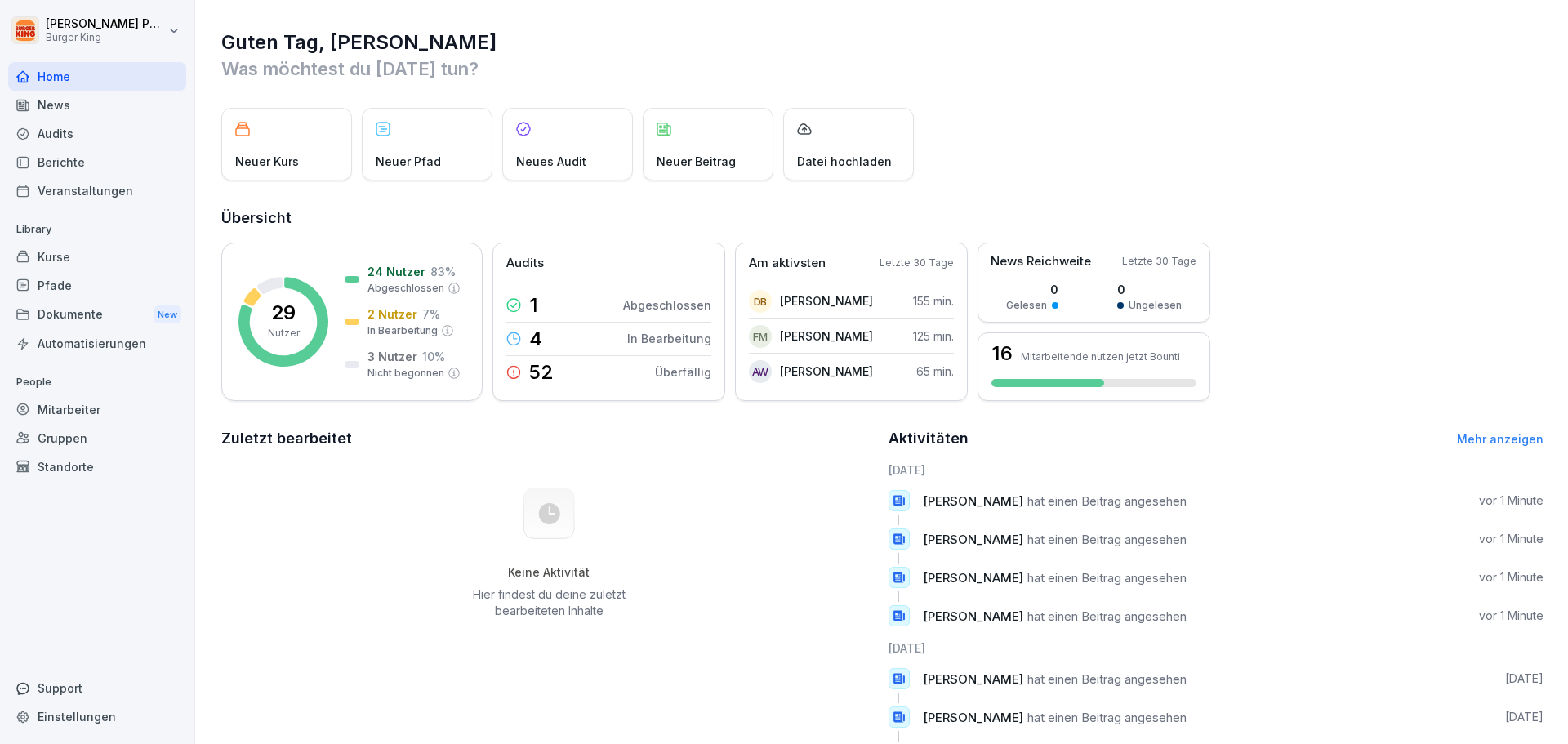
click at [88, 160] on div "Berichte" at bounding box center [97, 162] width 178 height 28
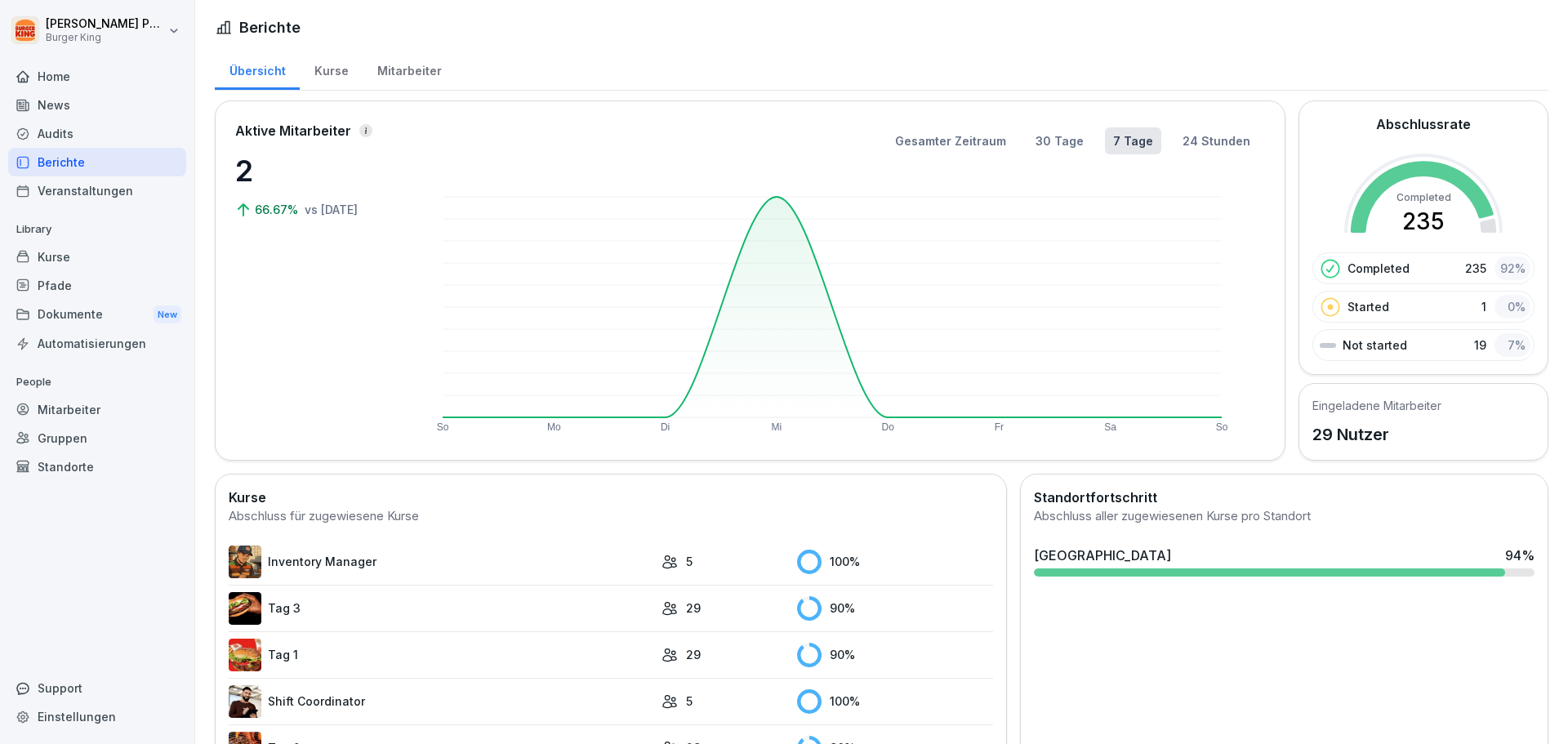
click at [80, 98] on div "News" at bounding box center [97, 105] width 178 height 28
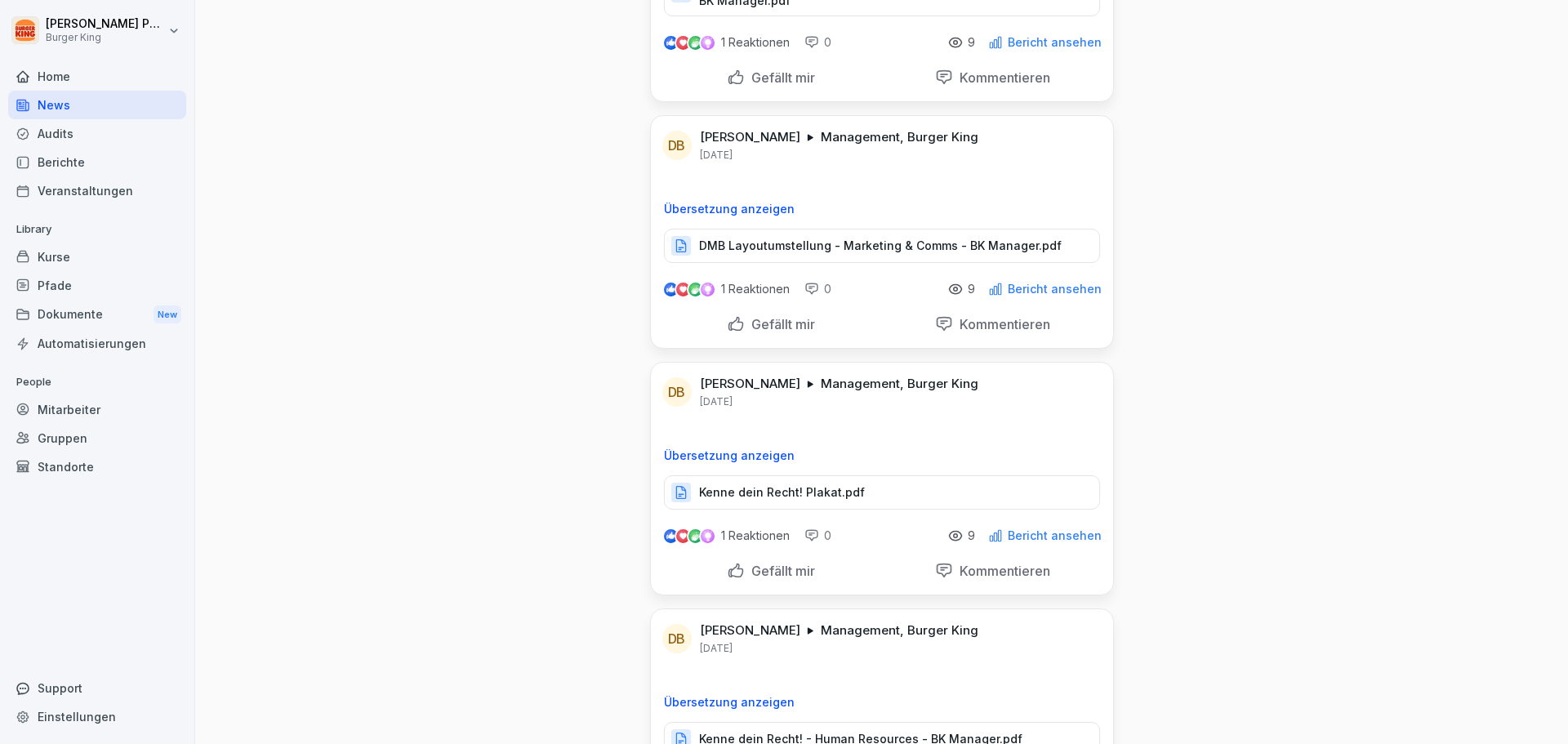
scroll to position [272, 0]
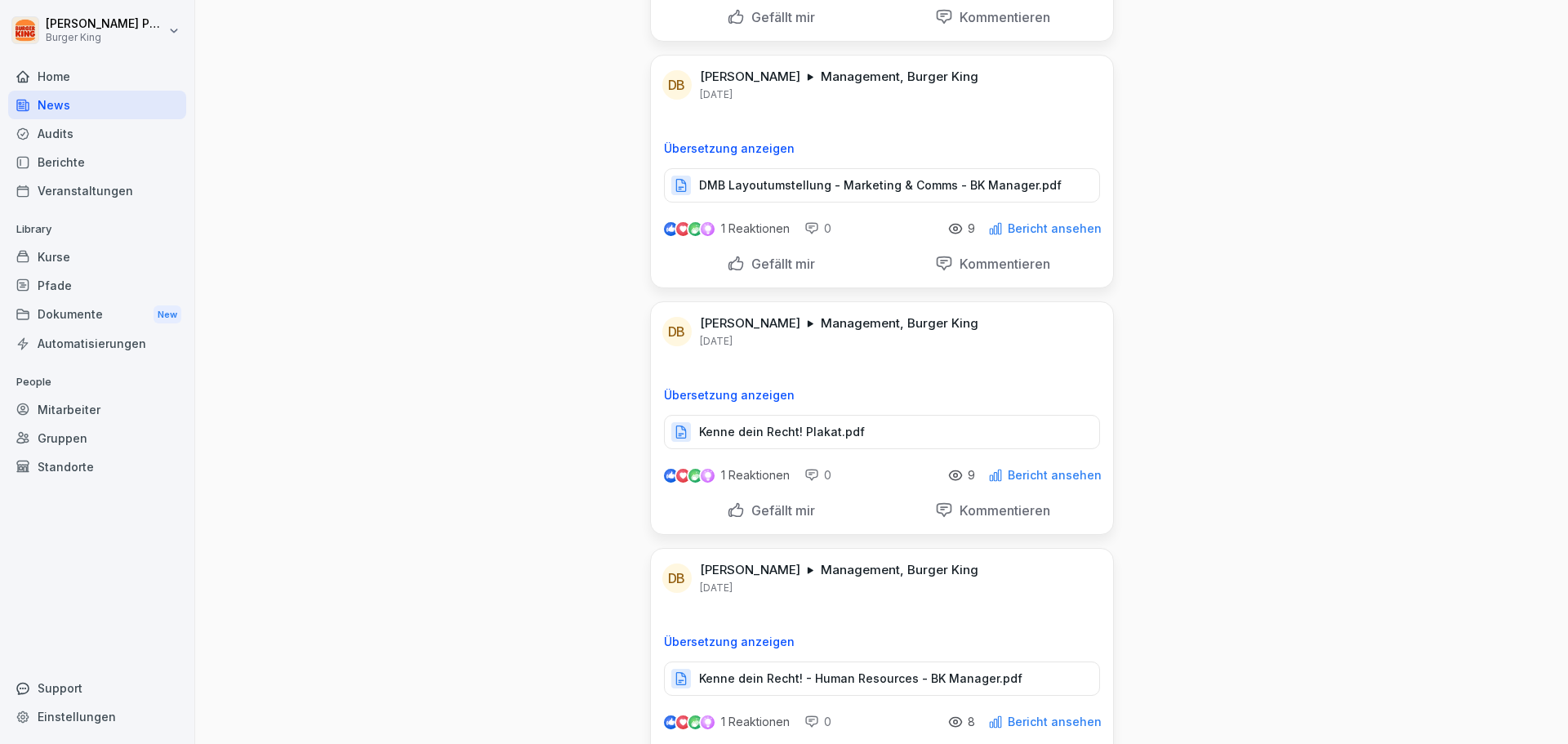
click at [817, 428] on p "Kenne dein Recht! Plakat.pdf" at bounding box center [782, 432] width 165 height 16
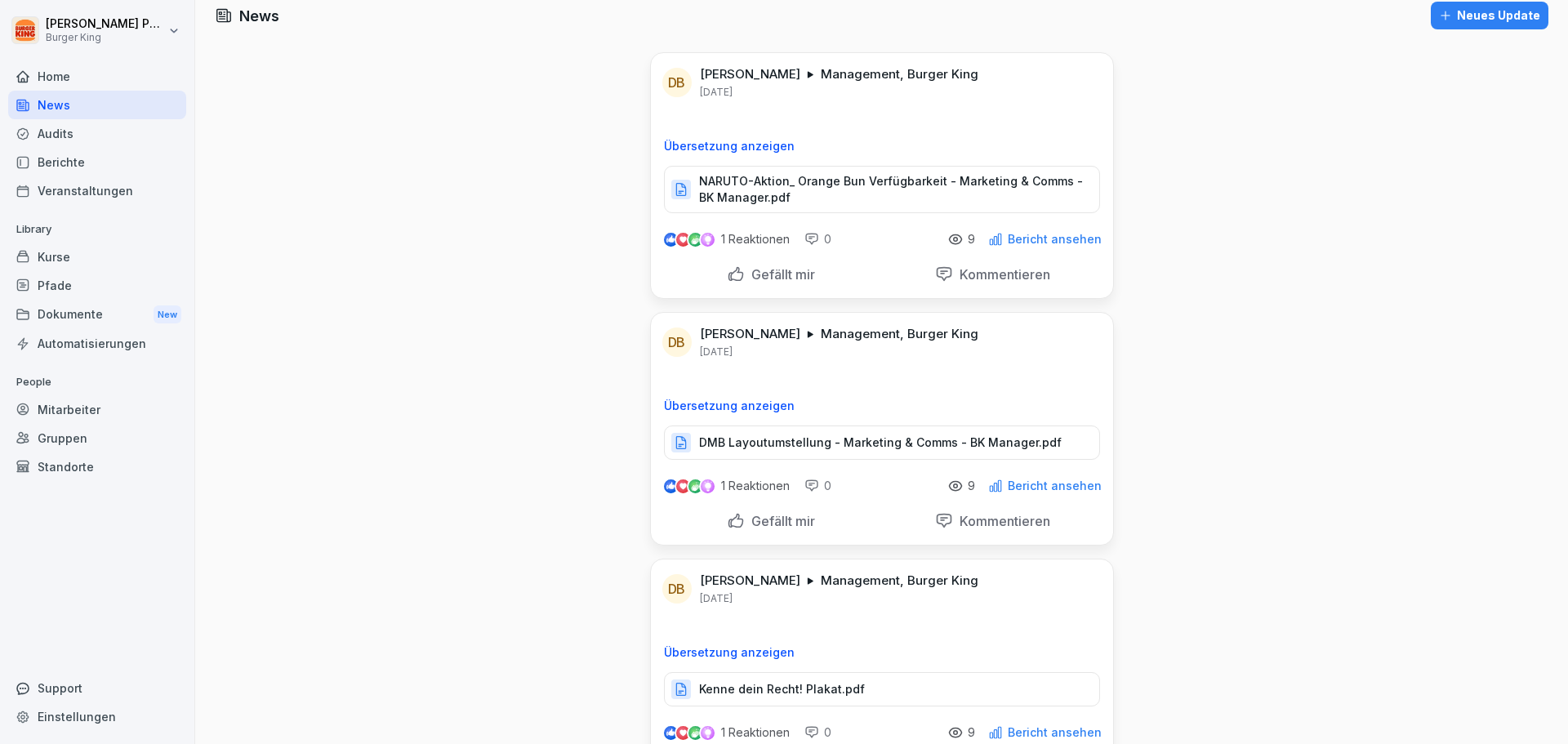
scroll to position [0, 0]
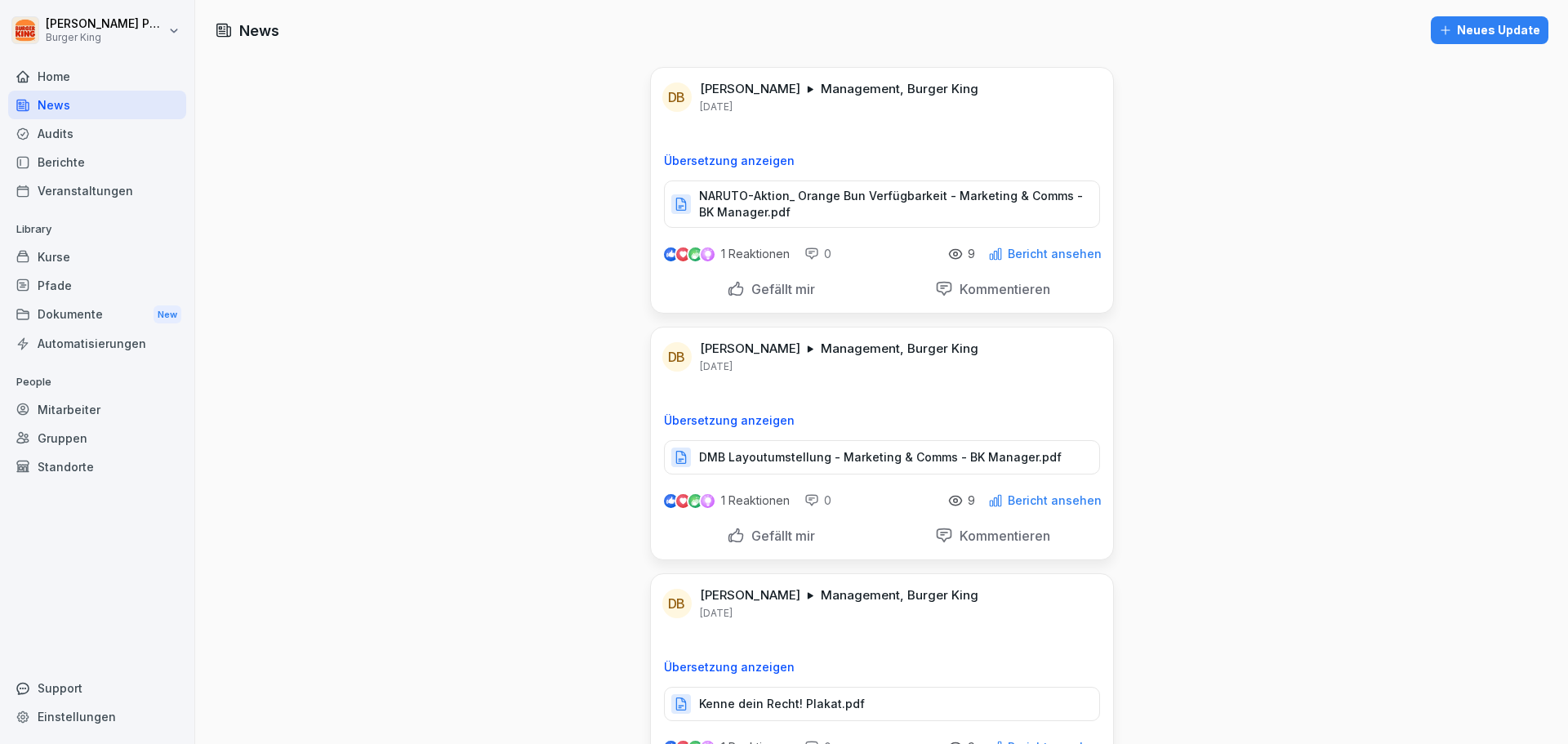
click at [56, 133] on div "Audits" at bounding box center [97, 133] width 178 height 28
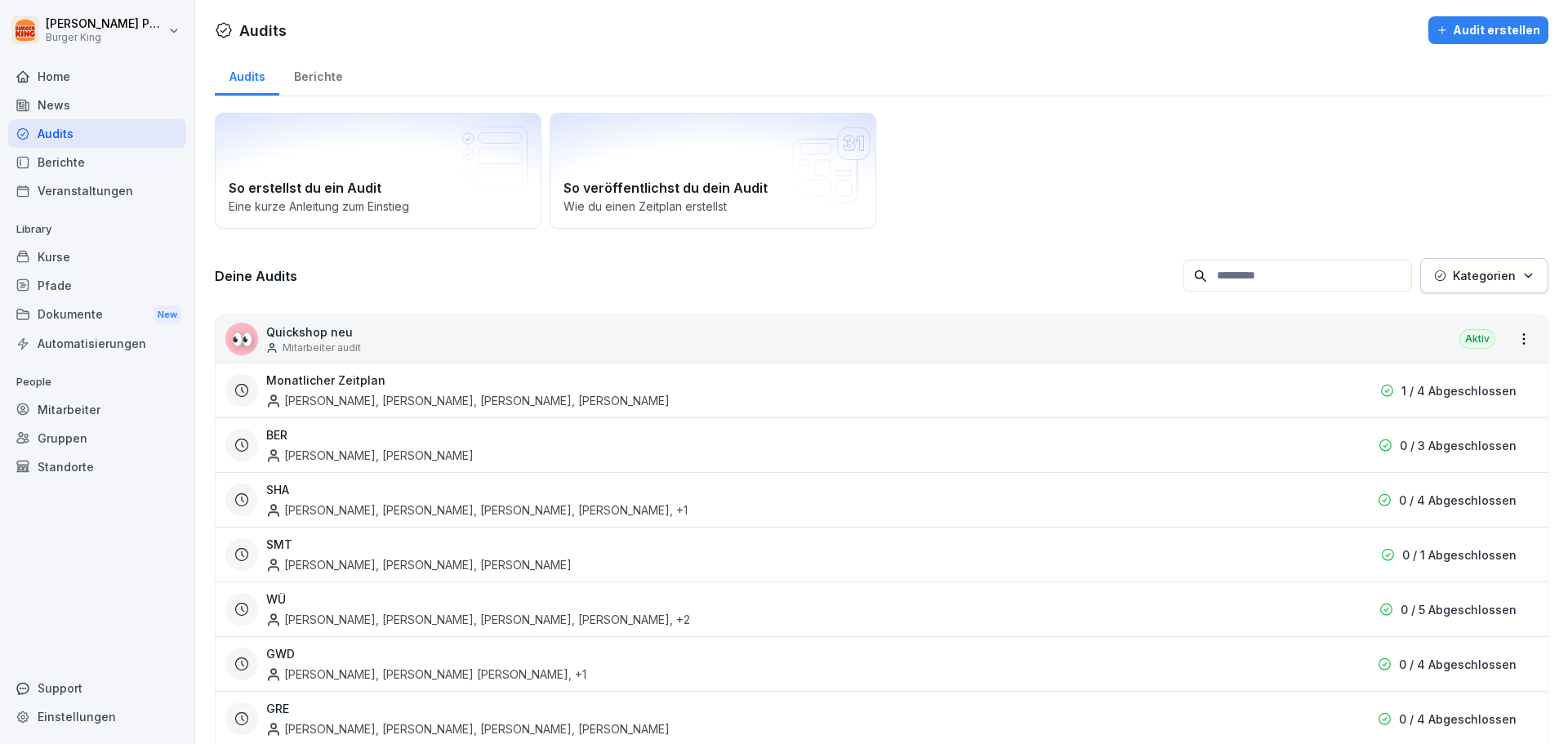
click at [71, 165] on div "Berichte" at bounding box center [97, 162] width 178 height 28
